Goal: Task Accomplishment & Management: Manage account settings

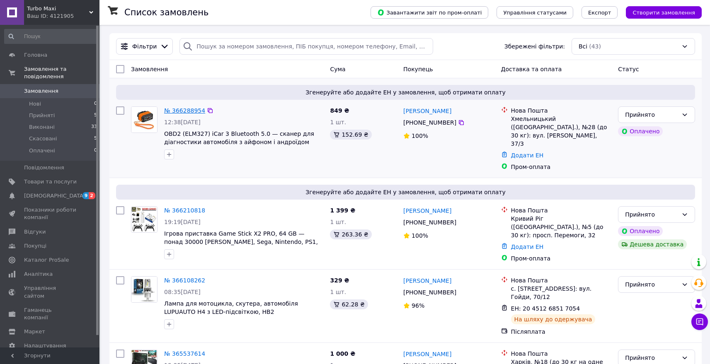
click at [189, 111] on link "№ 366288954" at bounding box center [184, 110] width 41 height 7
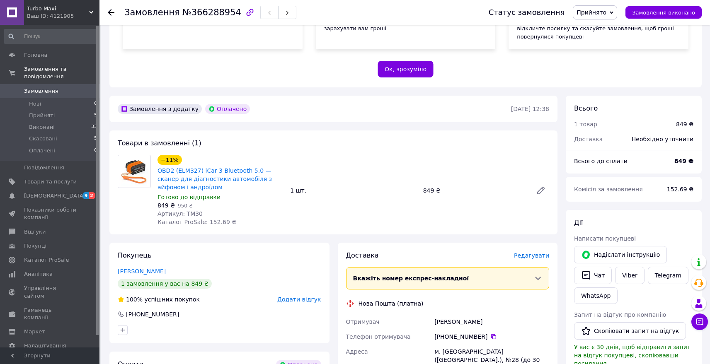
scroll to position [360, 0]
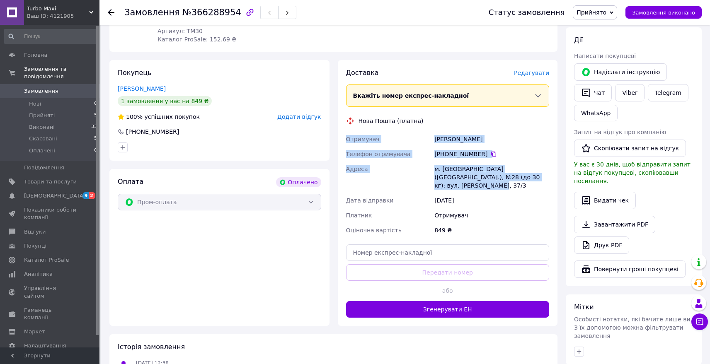
drag, startPoint x: 451, startPoint y: 165, endPoint x: 341, endPoint y: 117, distance: 120.0
click at [341, 117] on div "Доставка Редагувати Вкажіть номер експрес-накладної Обов'язково введіть номер е…" at bounding box center [448, 193] width 220 height 266
copy div "Отримувач Скиба Дмитро Телефон отримувача +380 93 107 66 30   Адреса м. Хмельни…"
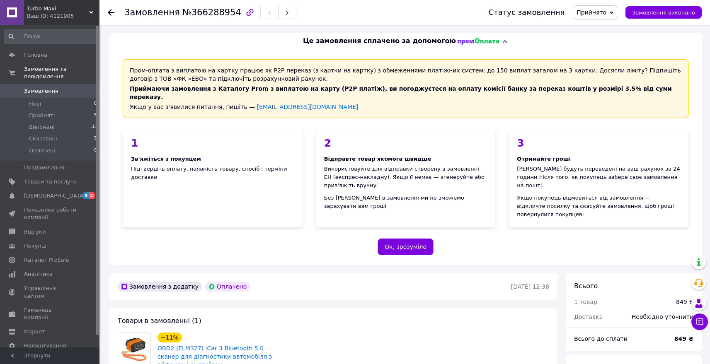
scroll to position [179, 0]
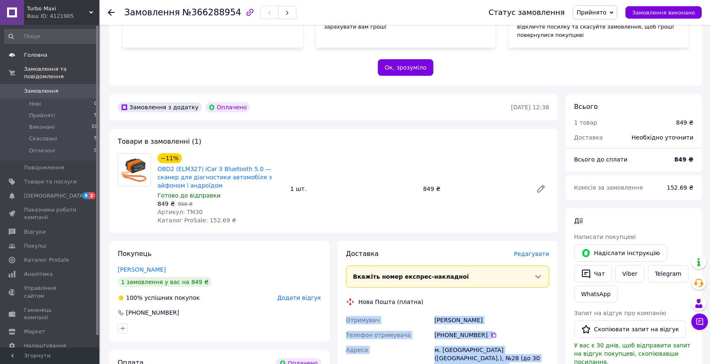
click at [54, 59] on span "Головна" at bounding box center [50, 54] width 53 height 7
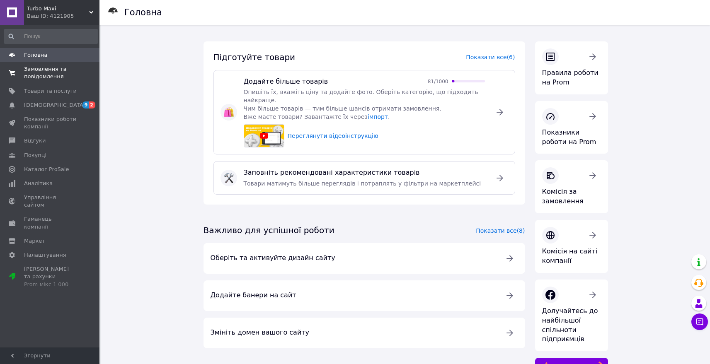
click at [26, 75] on span "Замовлення та повідомлення" at bounding box center [50, 72] width 53 height 15
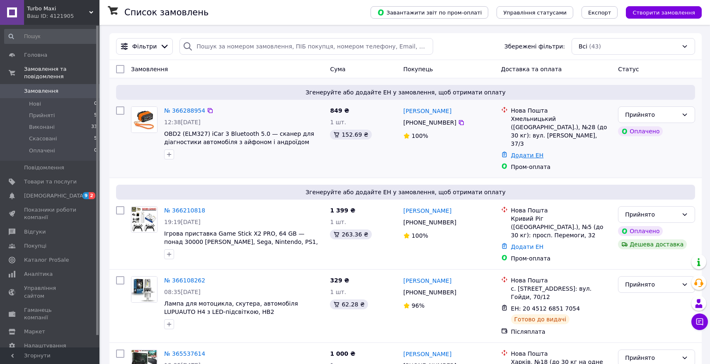
click at [532, 152] on link "Додати ЕН" at bounding box center [527, 155] width 33 height 7
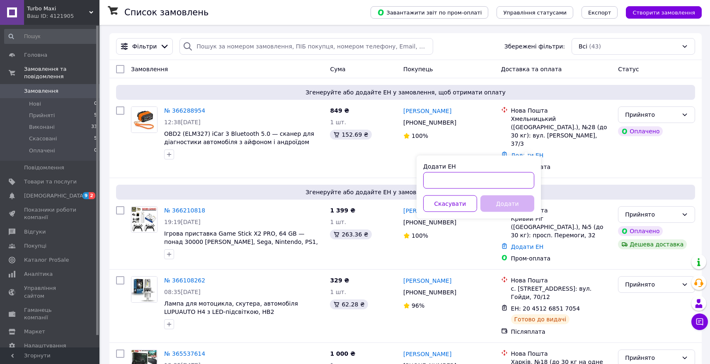
click at [481, 178] on input "Додати ЕН" at bounding box center [478, 180] width 111 height 17
paste input "20451269208217"
type input "20451269208217"
click at [508, 202] on button "Додати" at bounding box center [507, 204] width 54 height 17
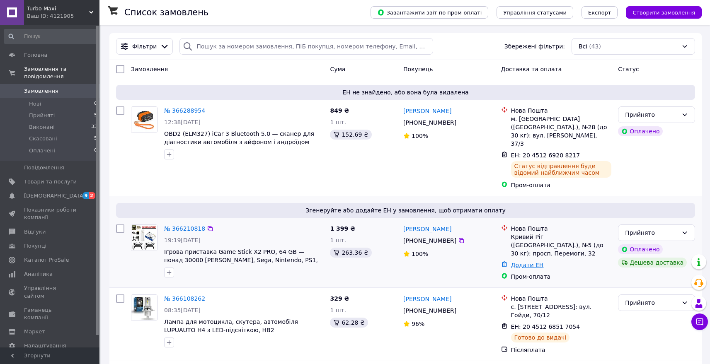
click at [523, 262] on link "Додати ЕН" at bounding box center [527, 265] width 33 height 7
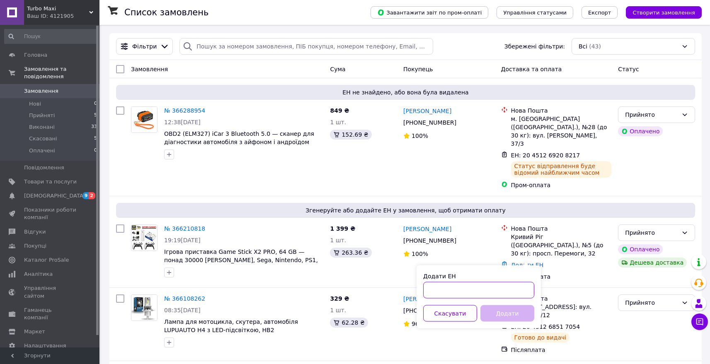
click at [491, 285] on input "Додати ЕН" at bounding box center [478, 290] width 111 height 17
paste input "20451269012353"
type input "20451269012353"
click at [509, 307] on button "Додати" at bounding box center [507, 313] width 54 height 17
